Goal: Transaction & Acquisition: Purchase product/service

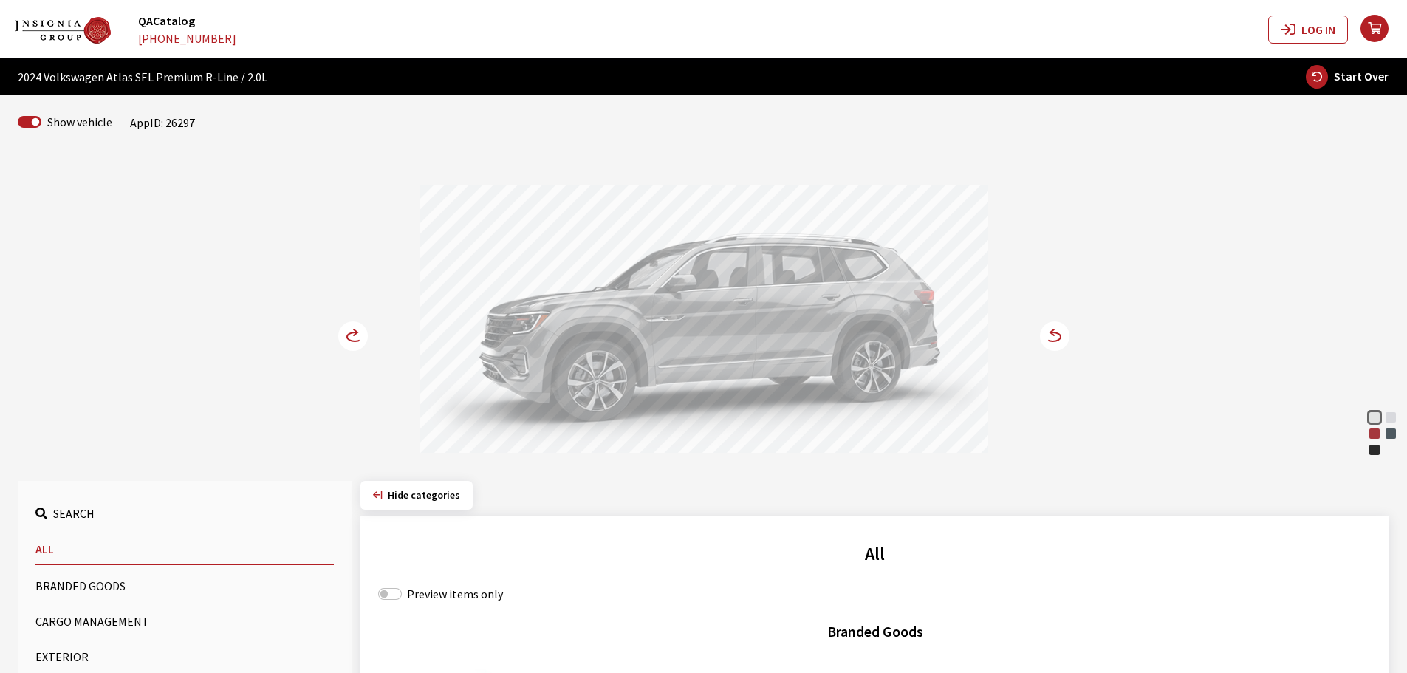
click at [355, 330] on icon at bounding box center [356, 332] width 4 height 6
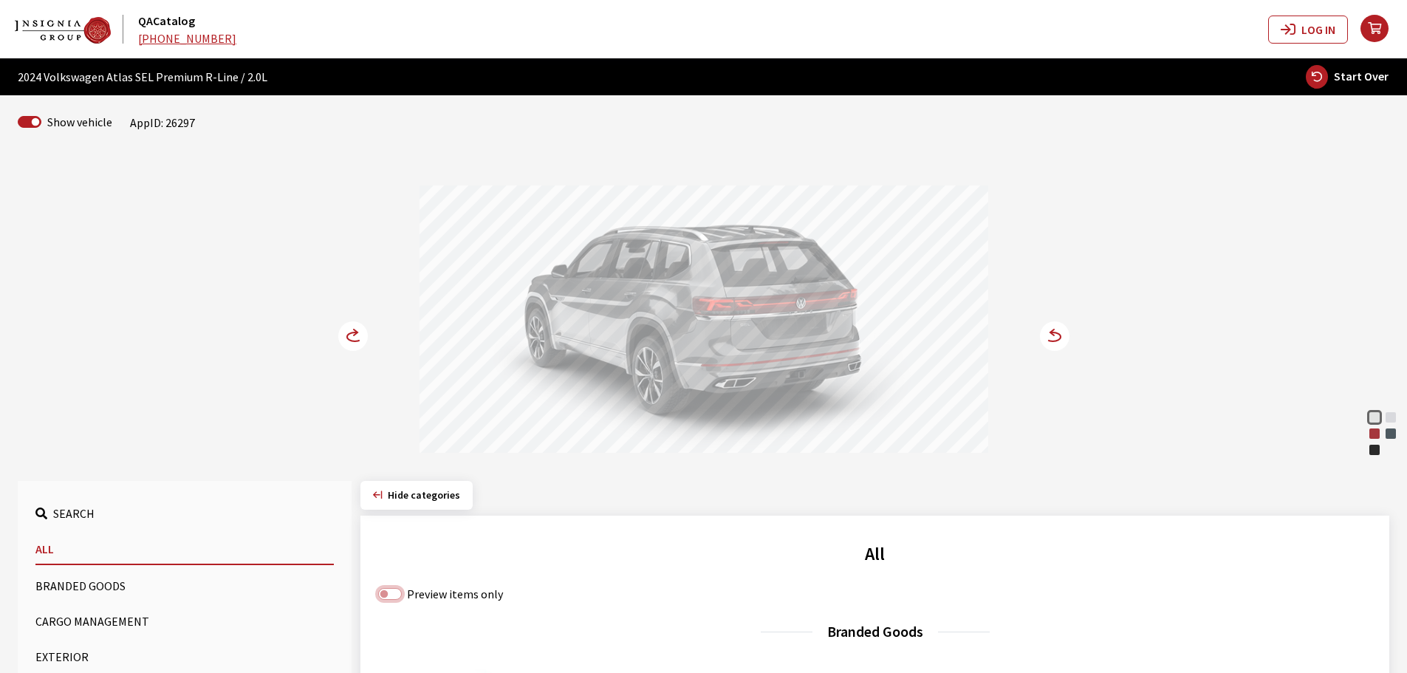
click at [382, 595] on input "Preview items only" at bounding box center [390, 594] width 24 height 12
checkbox input "true"
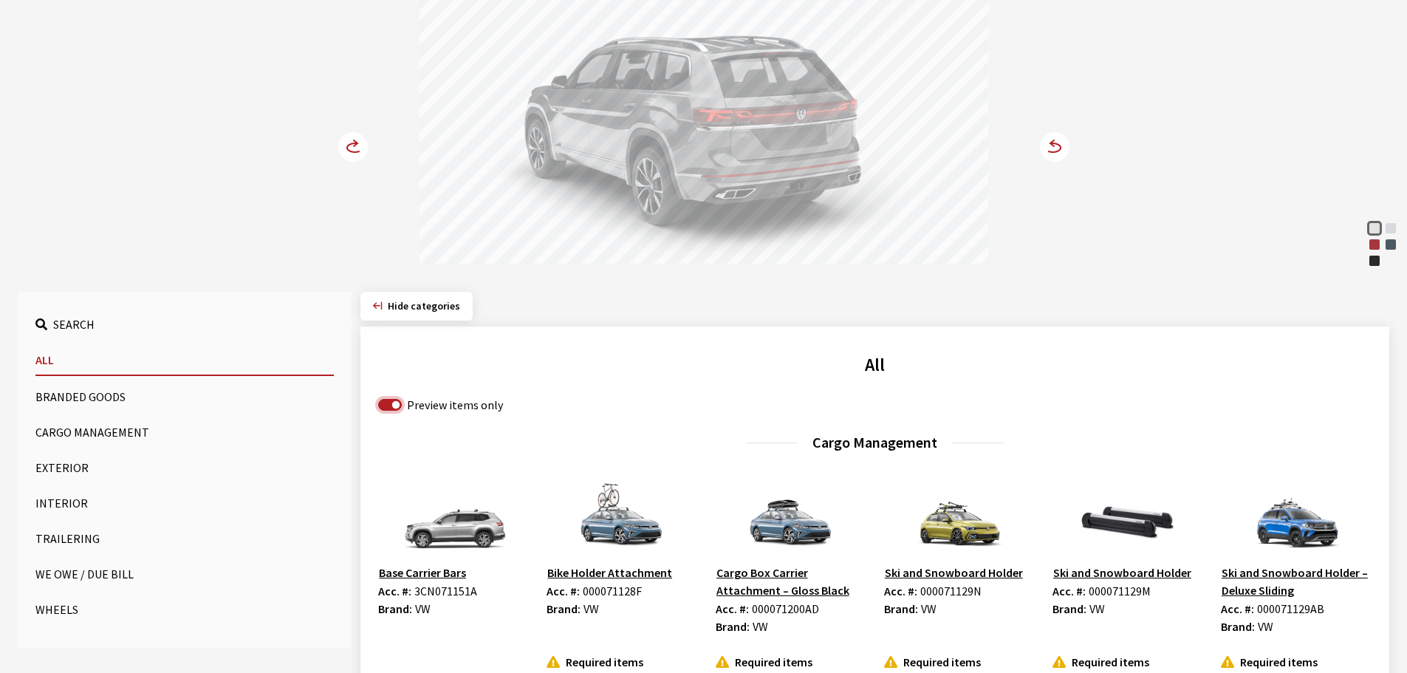
scroll to position [222, 0]
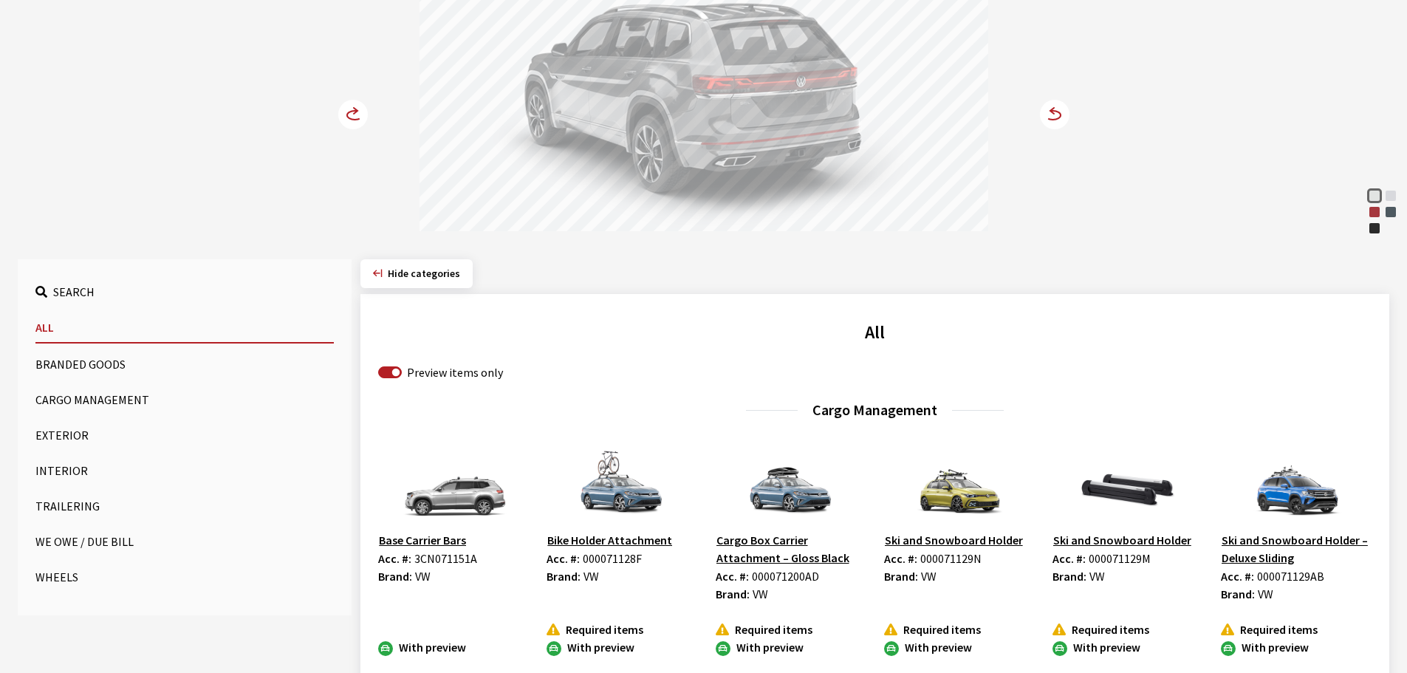
click at [44, 435] on button "Exterior" at bounding box center [184, 435] width 298 height 30
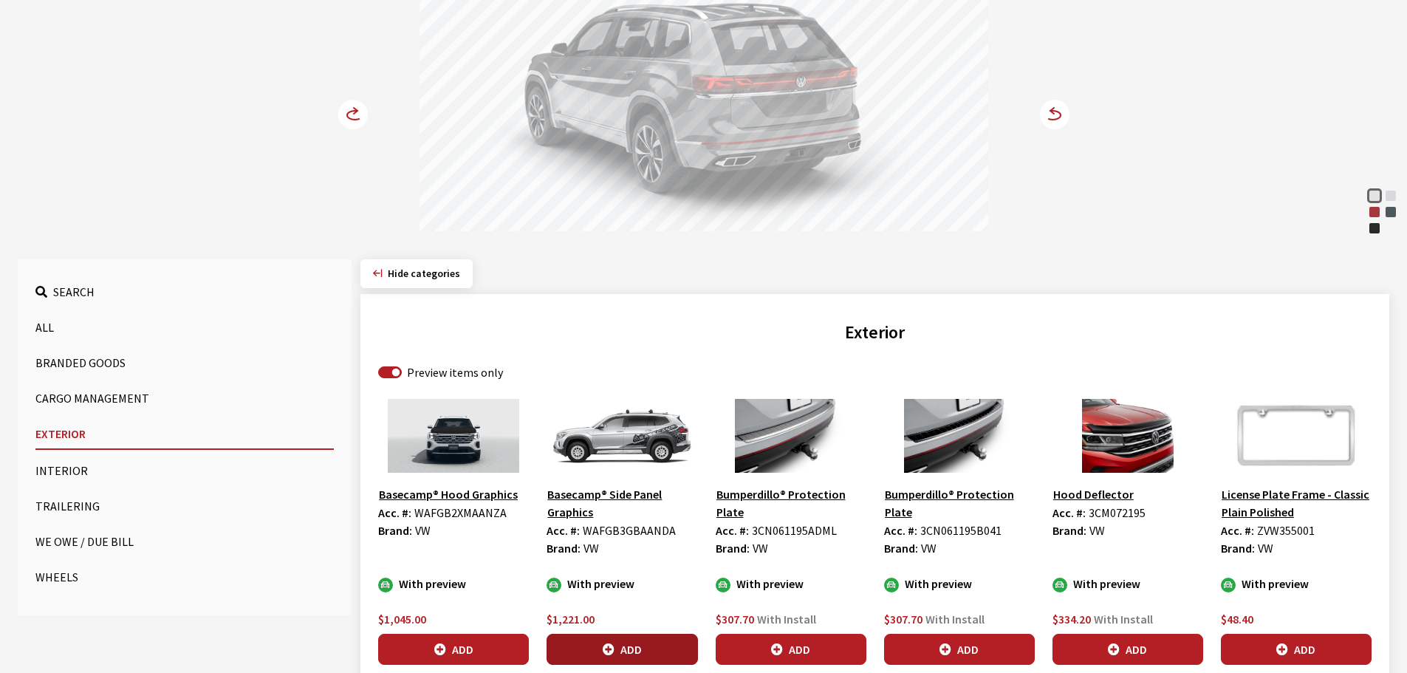
click at [629, 651] on button "Add" at bounding box center [622, 649] width 151 height 31
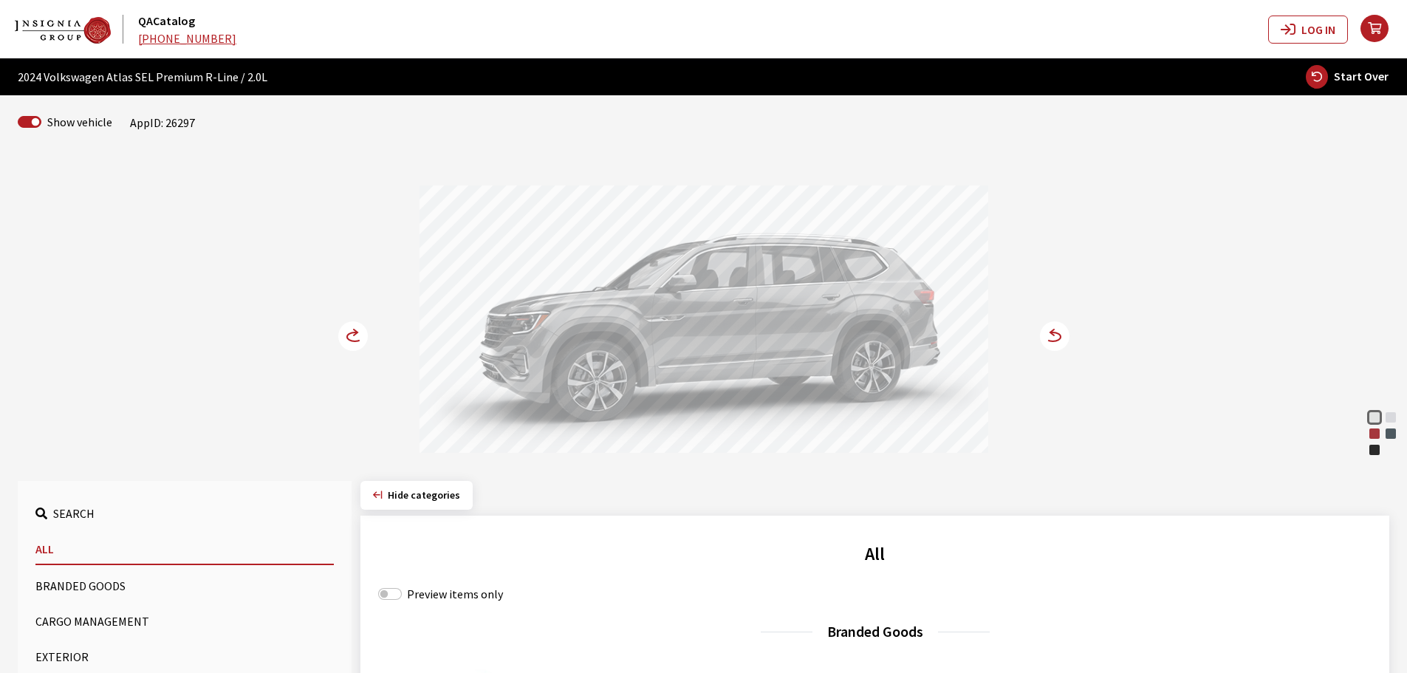
click at [347, 331] on circle at bounding box center [353, 336] width 30 height 30
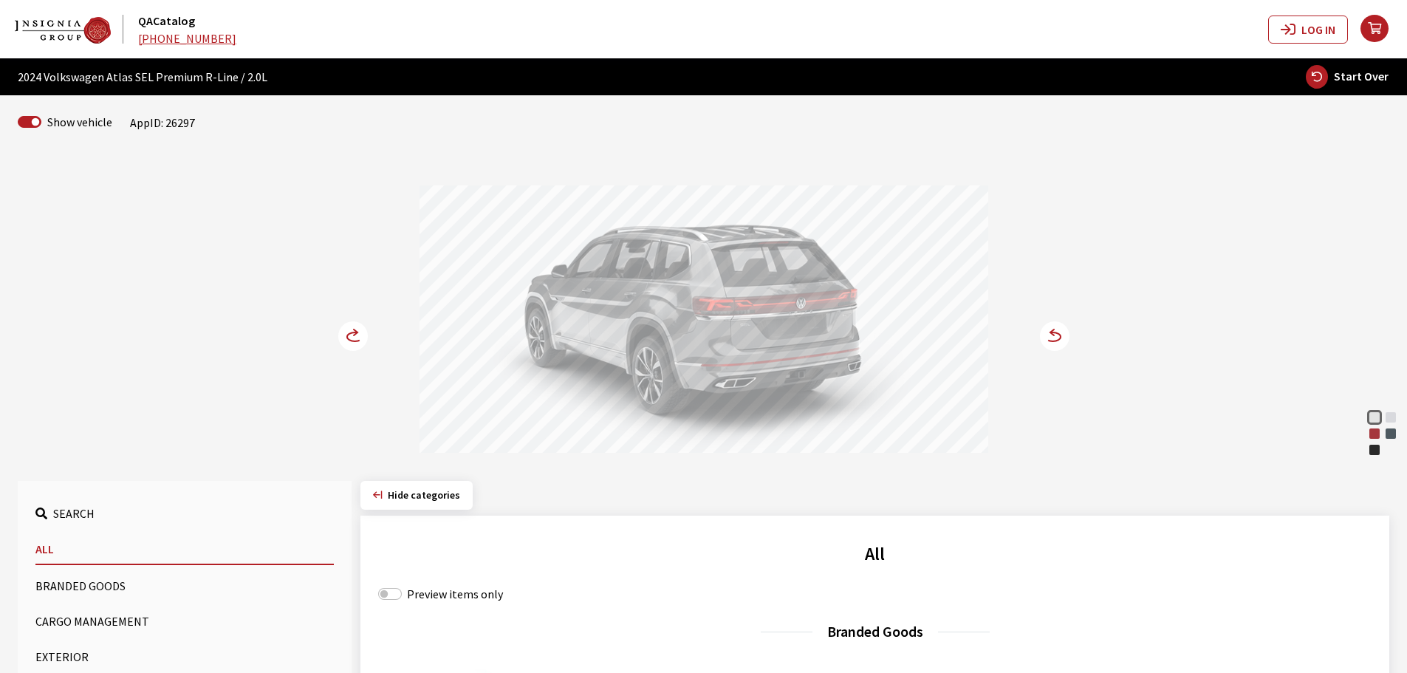
click at [72, 666] on button "Exterior" at bounding box center [184, 657] width 298 height 30
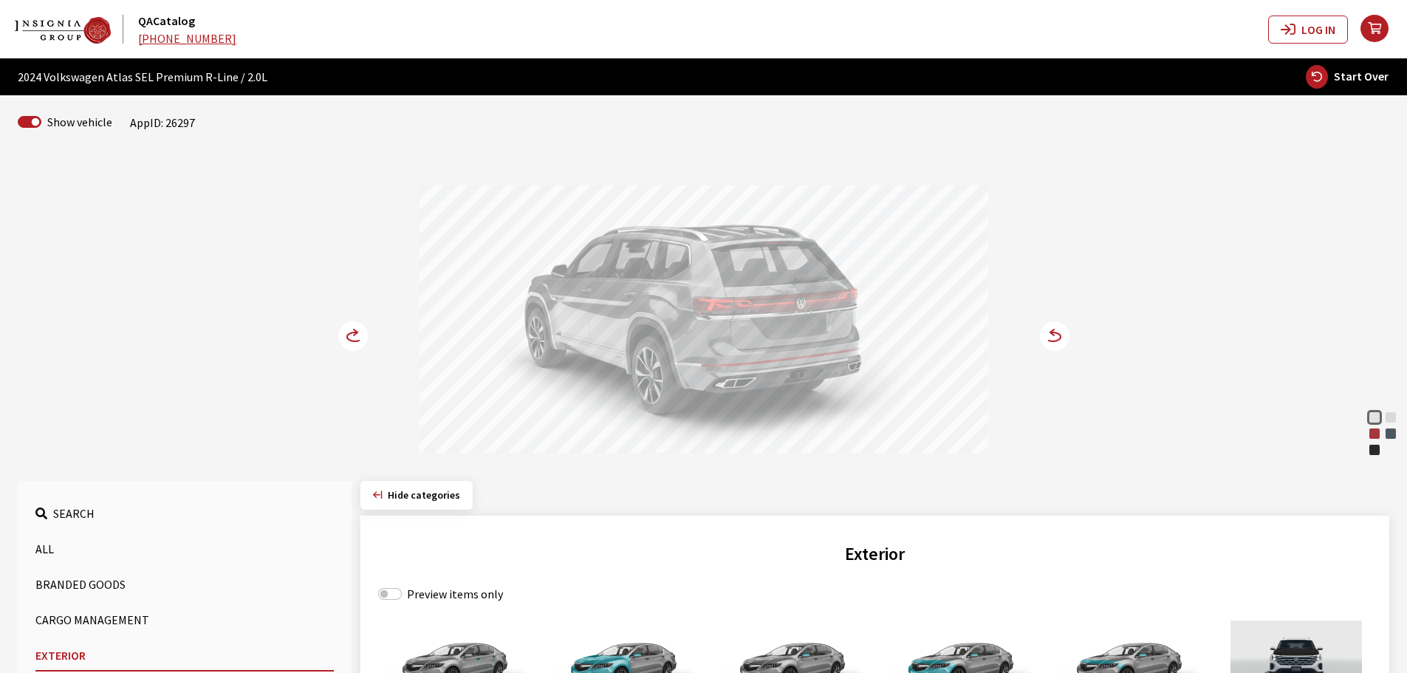
click at [434, 594] on label "Preview items only" at bounding box center [455, 594] width 96 height 18
click at [402, 594] on input "Preview items only" at bounding box center [390, 594] width 24 height 12
checkbox input "true"
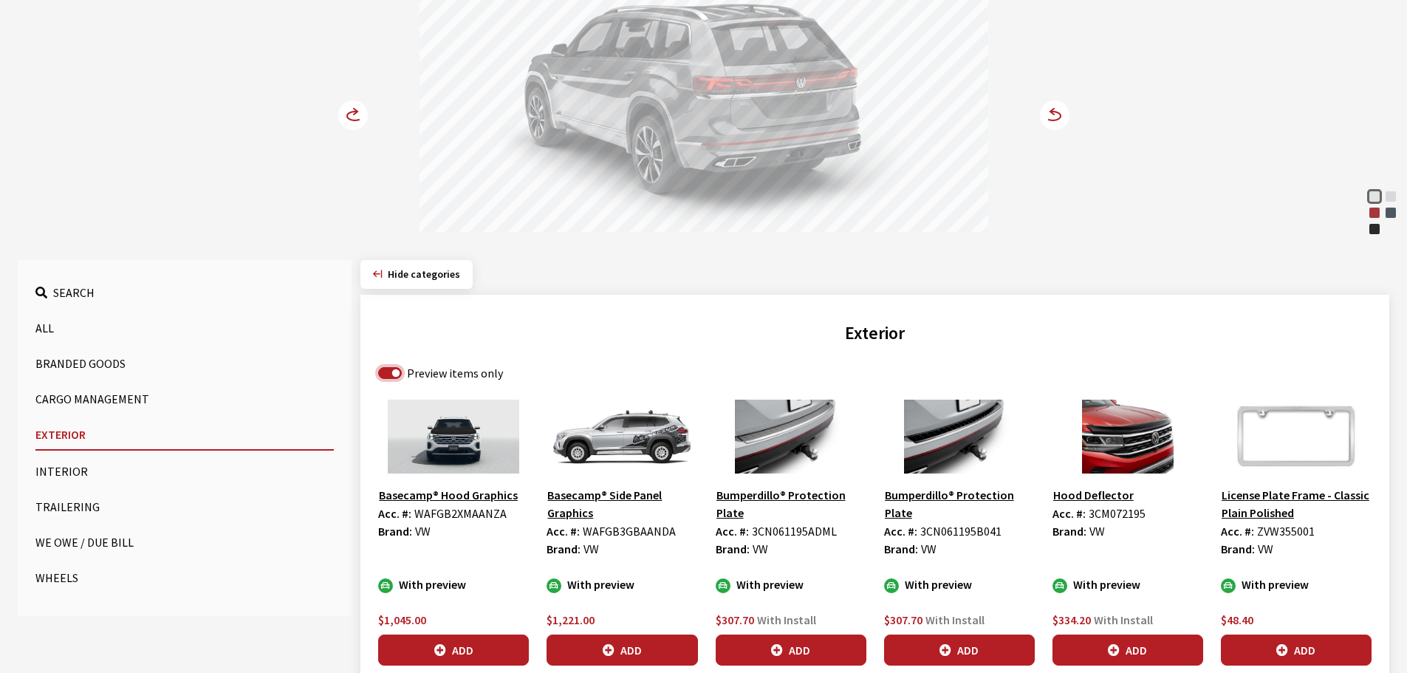
scroll to position [222, 0]
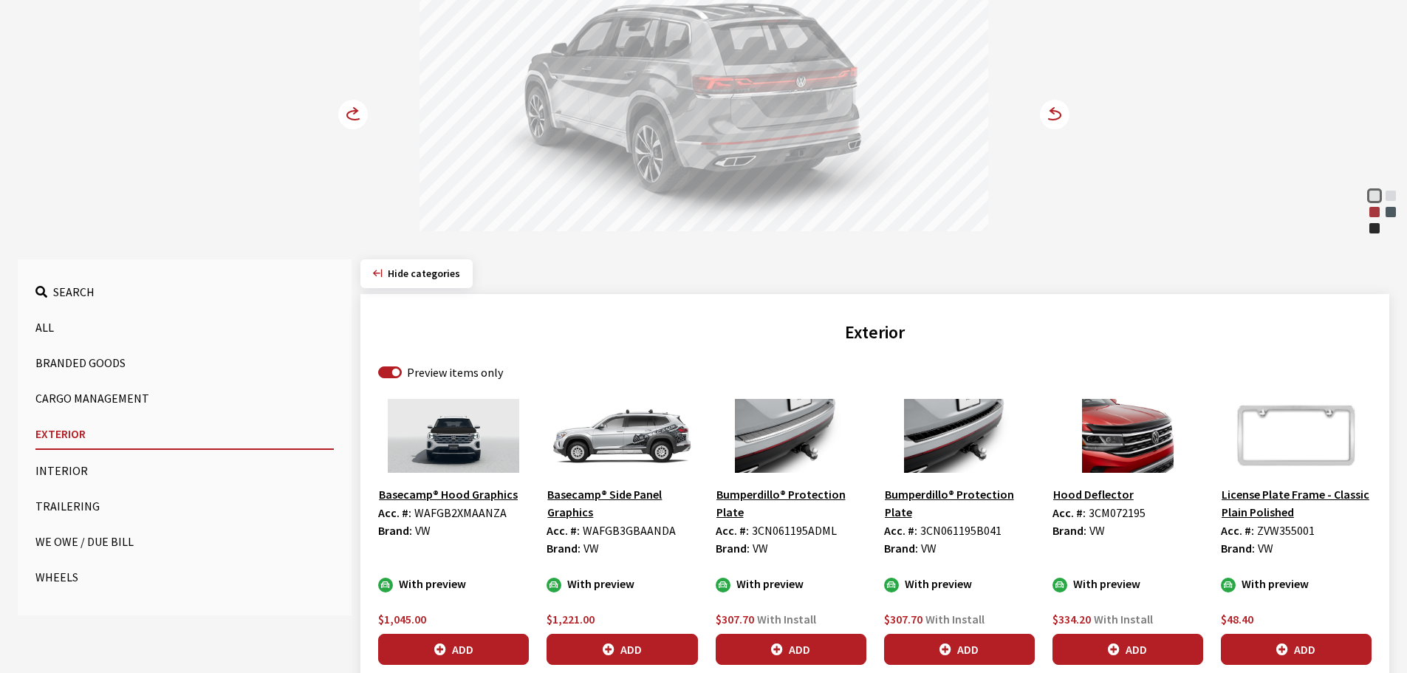
click at [607, 644] on icon "button" at bounding box center [609, 650] width 12 height 12
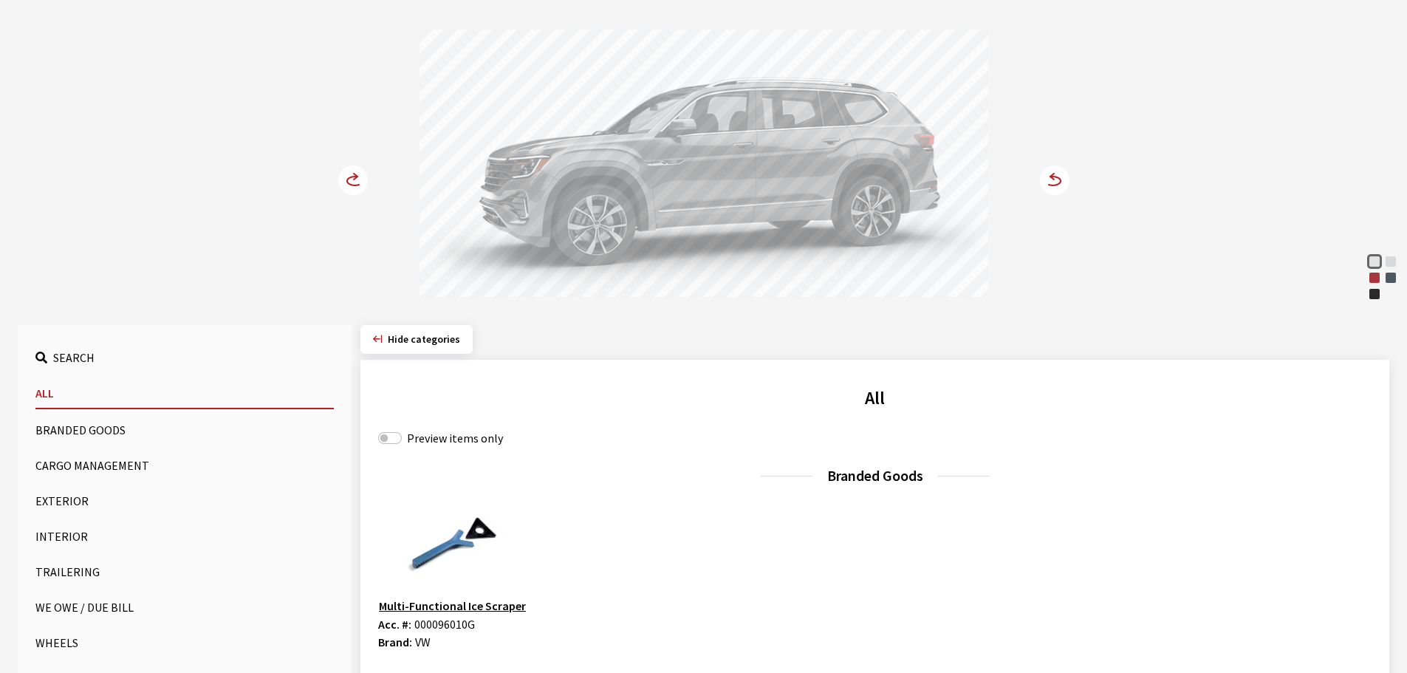
scroll to position [222, 0]
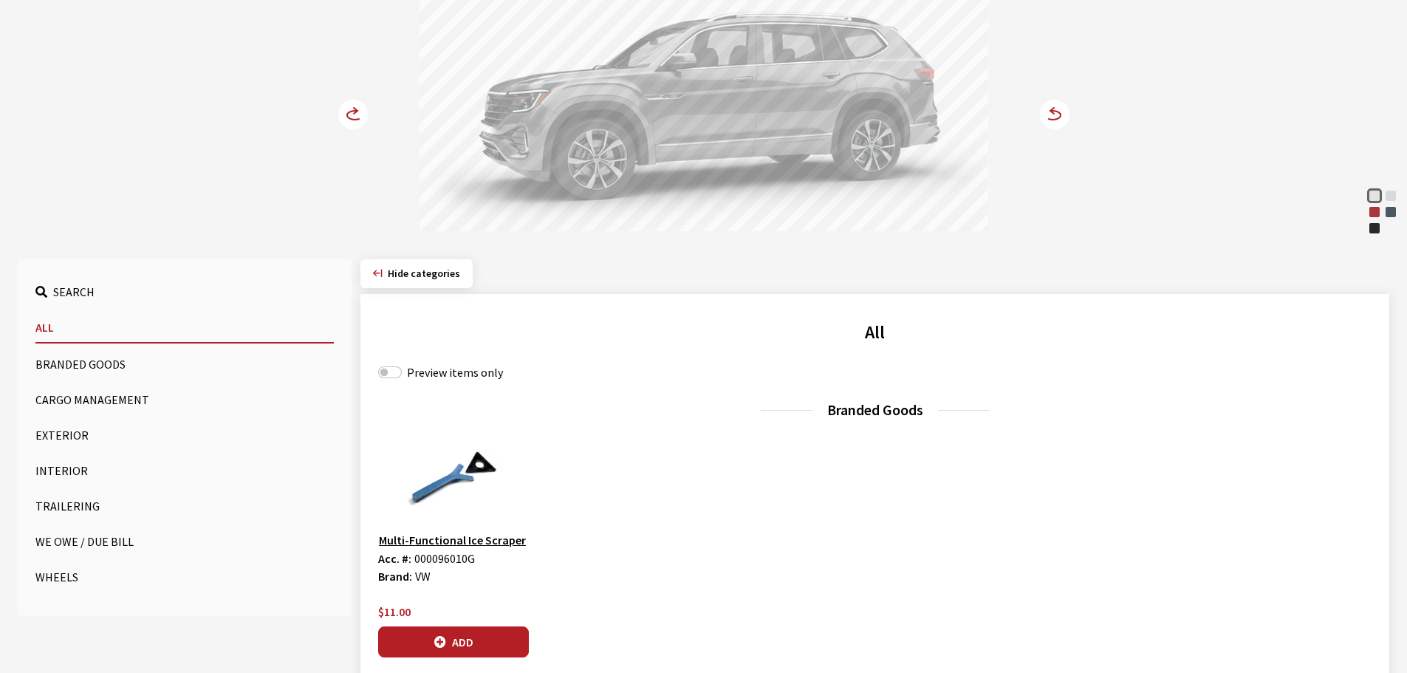
click at [53, 436] on button "Exterior" at bounding box center [184, 435] width 298 height 30
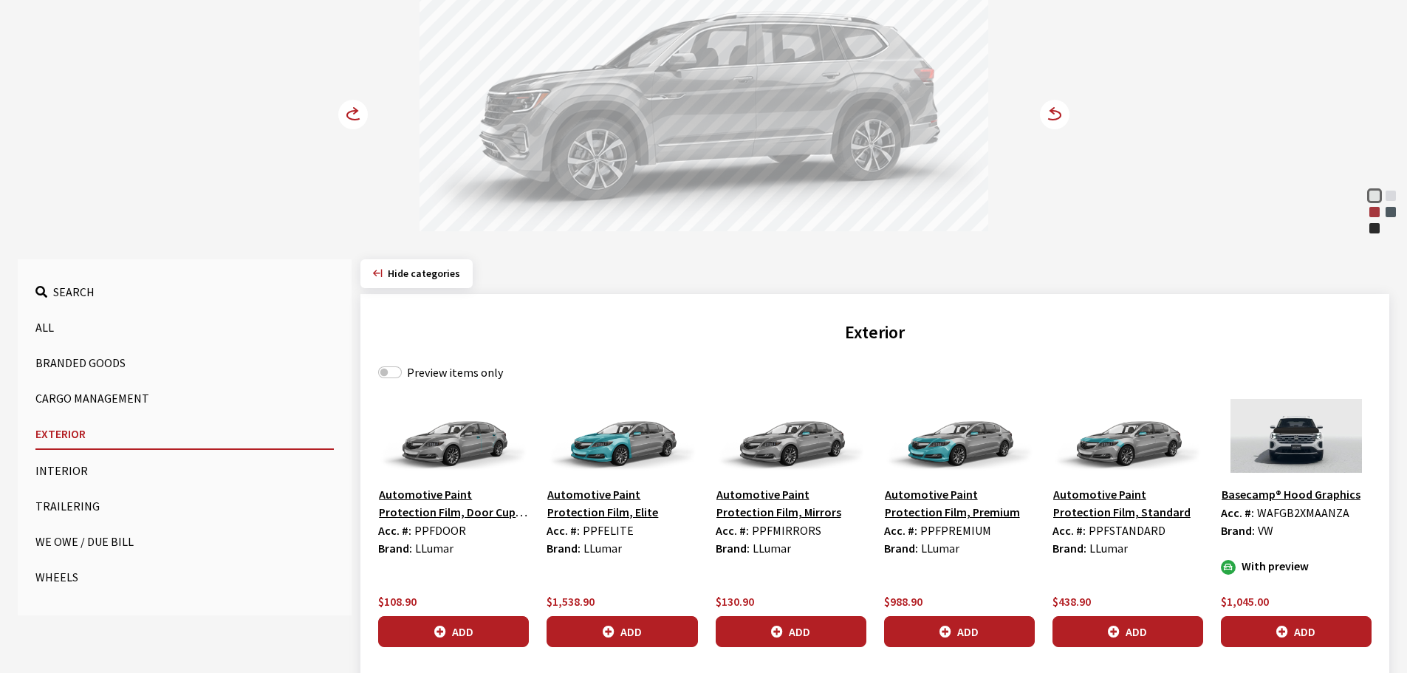
click at [429, 371] on label "Preview items only" at bounding box center [455, 372] width 96 height 18
click at [402, 371] on input "Preview items only" at bounding box center [390, 372] width 24 height 12
checkbox input "true"
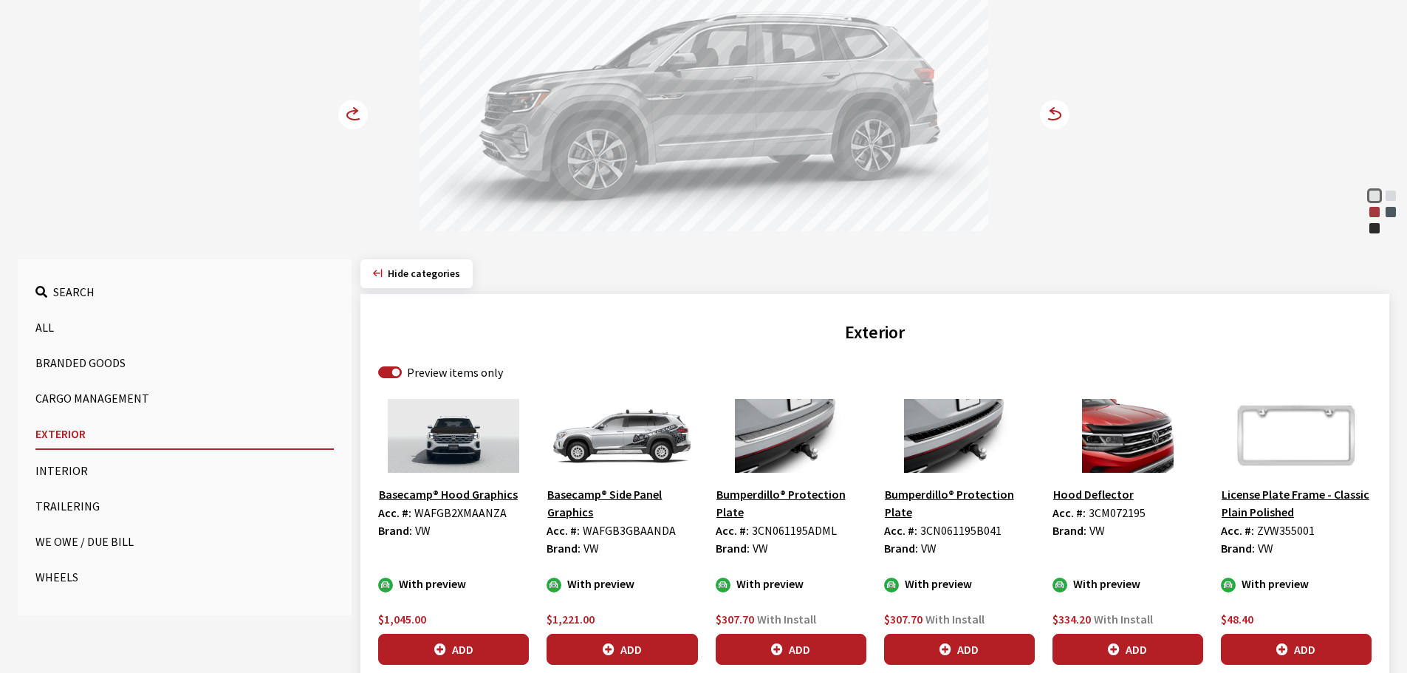
click at [356, 116] on circle at bounding box center [353, 115] width 30 height 30
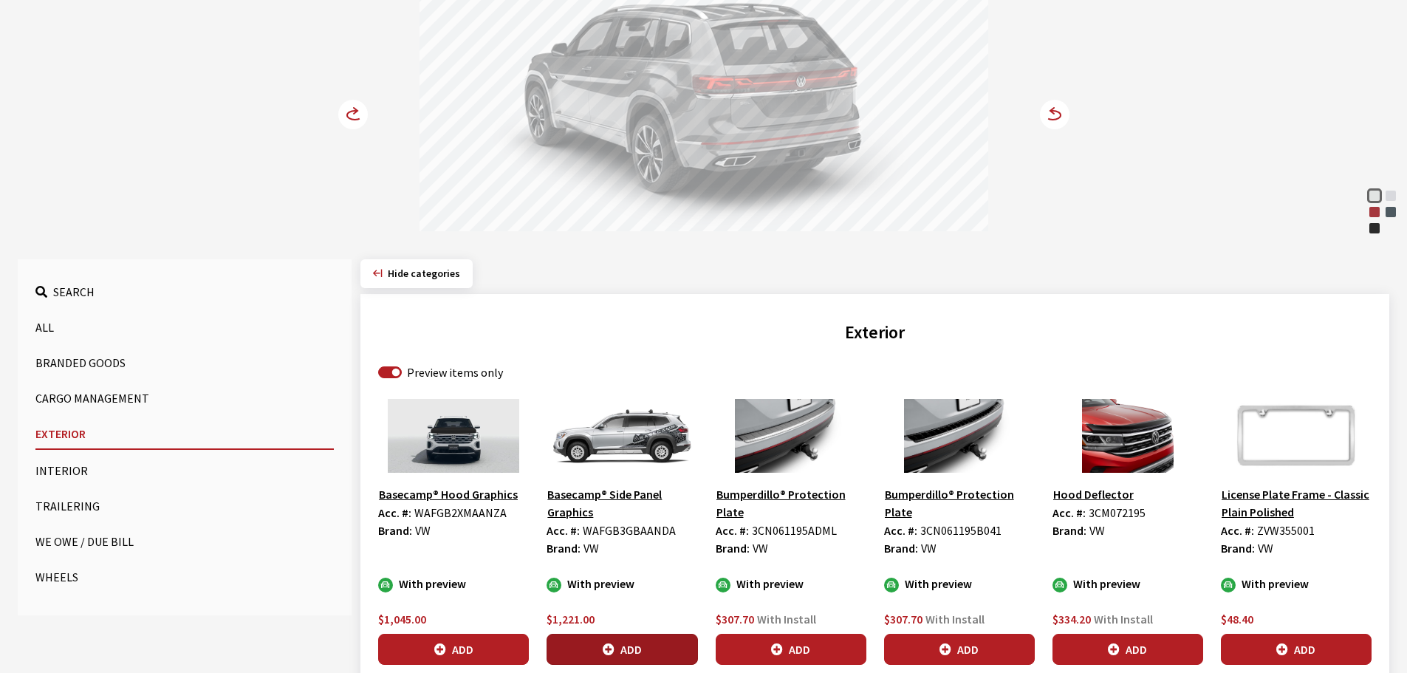
click at [615, 640] on button "Add" at bounding box center [622, 649] width 151 height 31
